Goal: Task Accomplishment & Management: Manage account settings

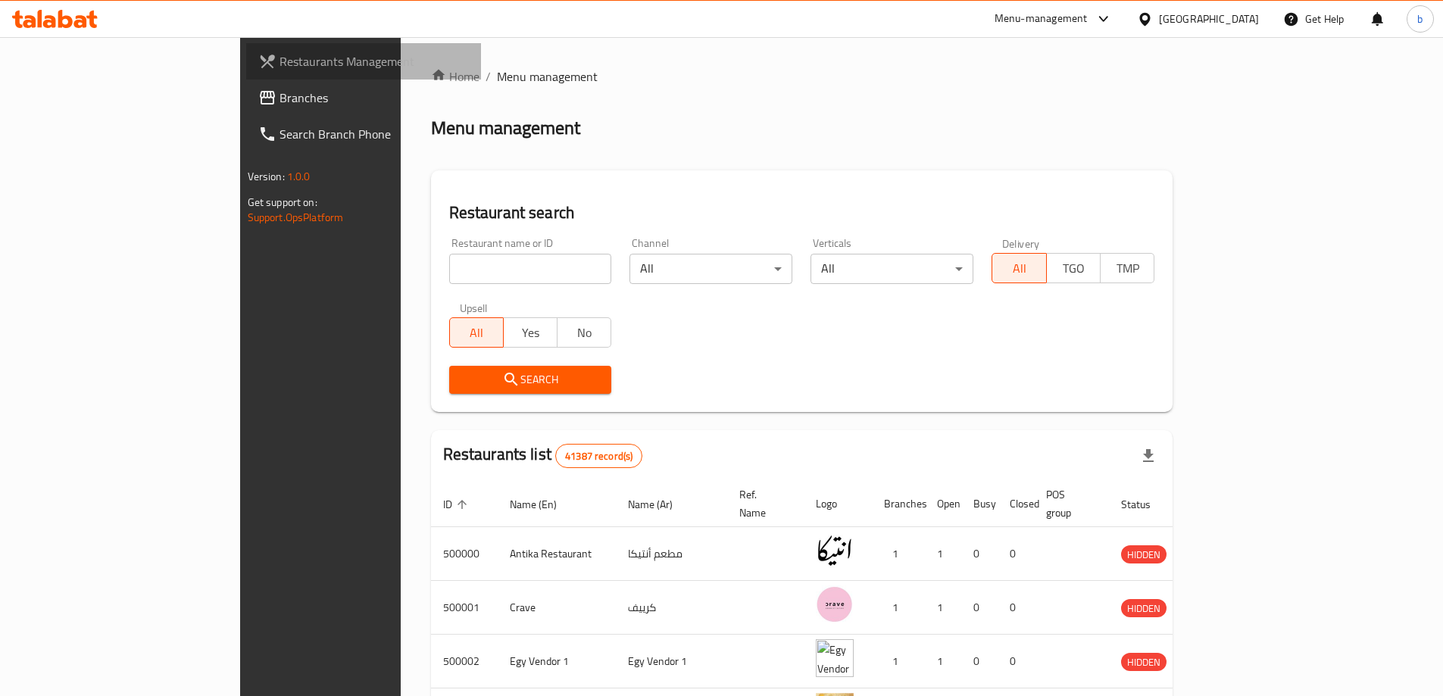
click at [279, 53] on span "Restaurants Management" at bounding box center [373, 61] width 189 height 18
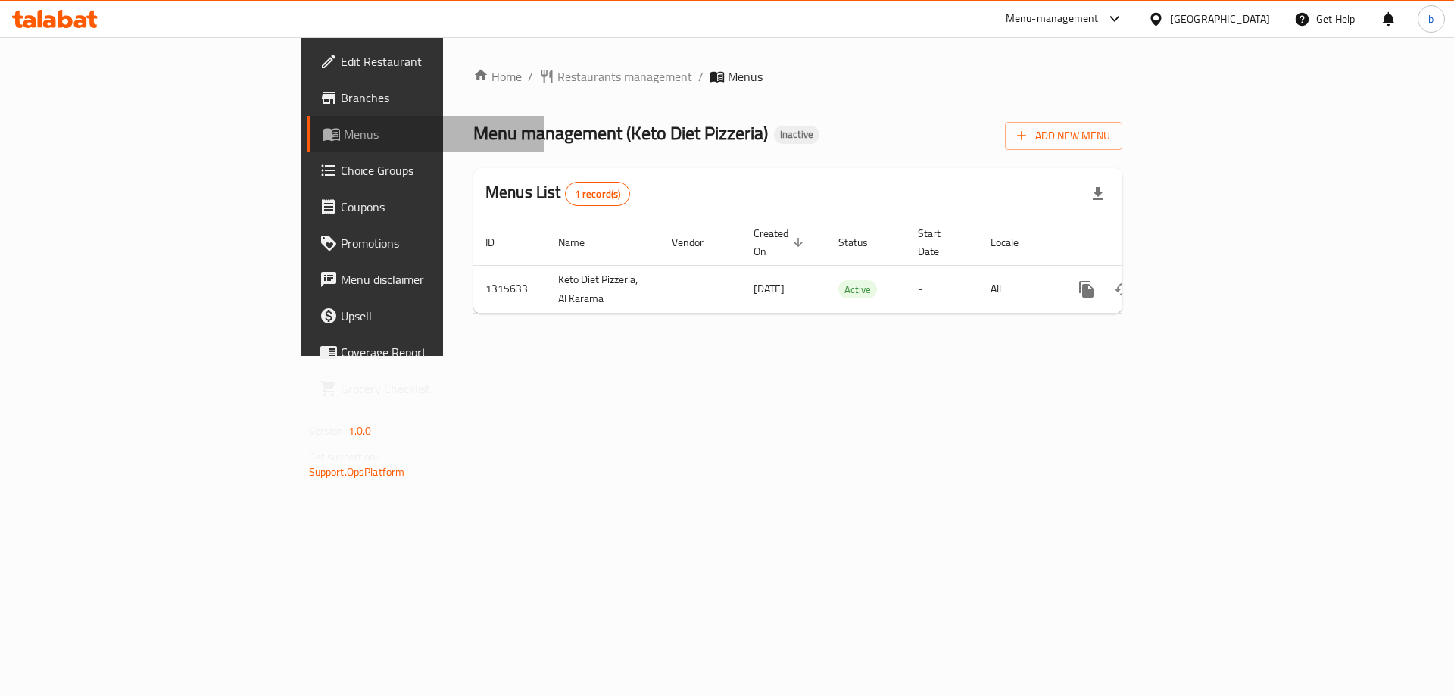
click at [344, 127] on span "Menus" at bounding box center [438, 134] width 189 height 18
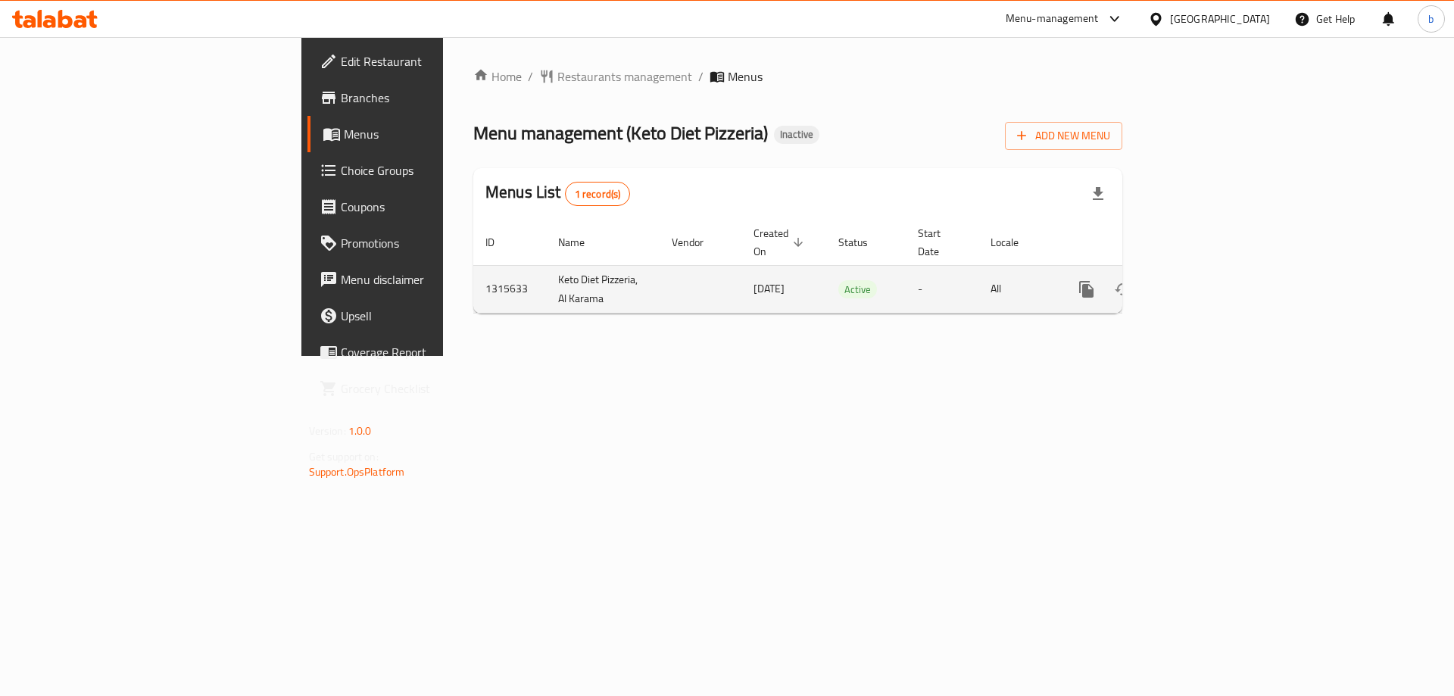
click at [1226, 269] on td "enhanced table" at bounding box center [1141, 289] width 170 height 48
click at [1214, 271] on link "enhanced table" at bounding box center [1196, 289] width 36 height 36
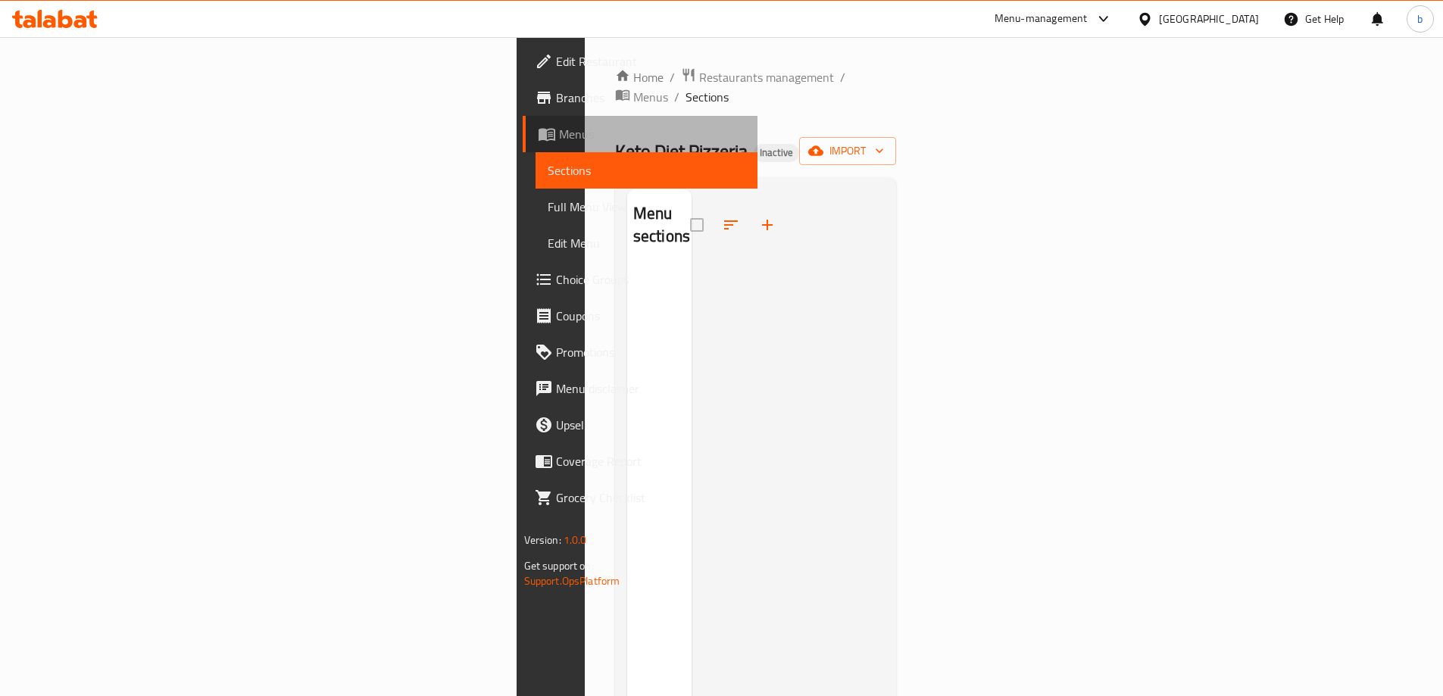
click at [523, 117] on link "Menus" at bounding box center [640, 134] width 235 height 36
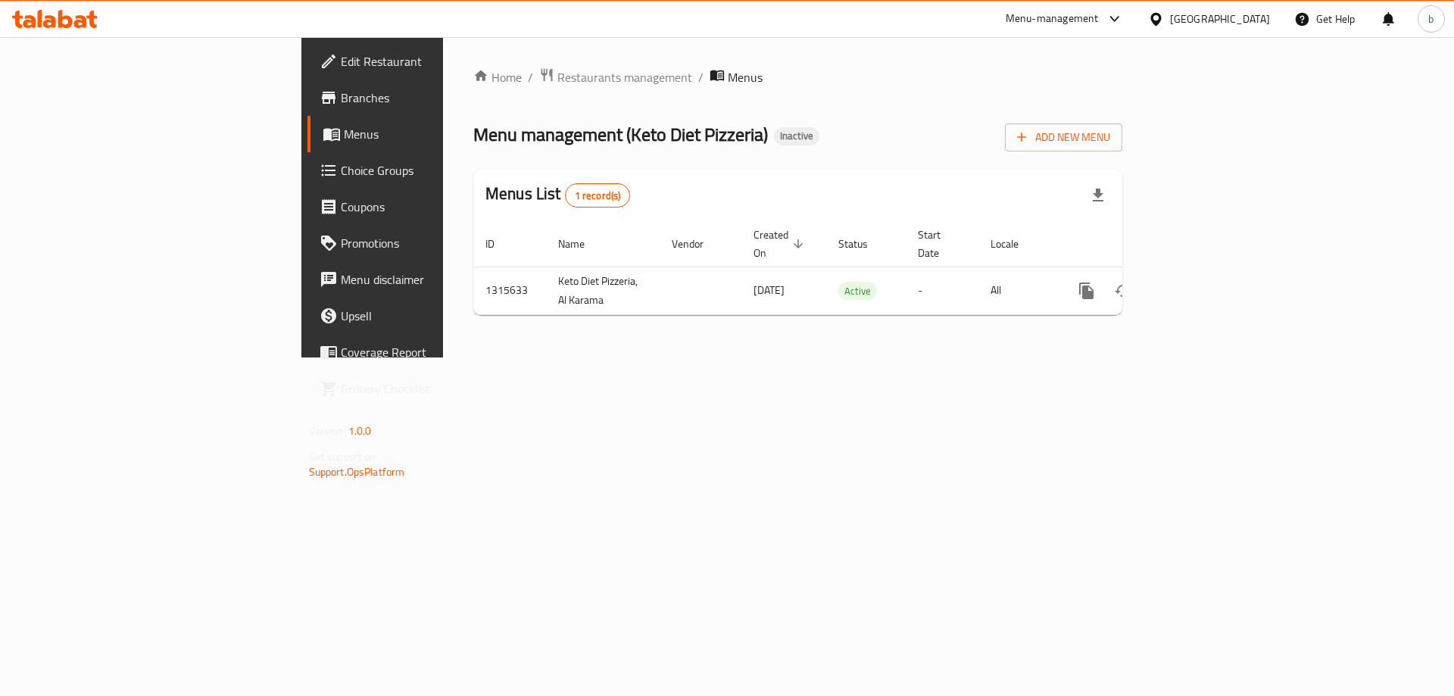
click at [341, 98] on span "Branches" at bounding box center [437, 98] width 192 height 18
